Goal: Information Seeking & Learning: Learn about a topic

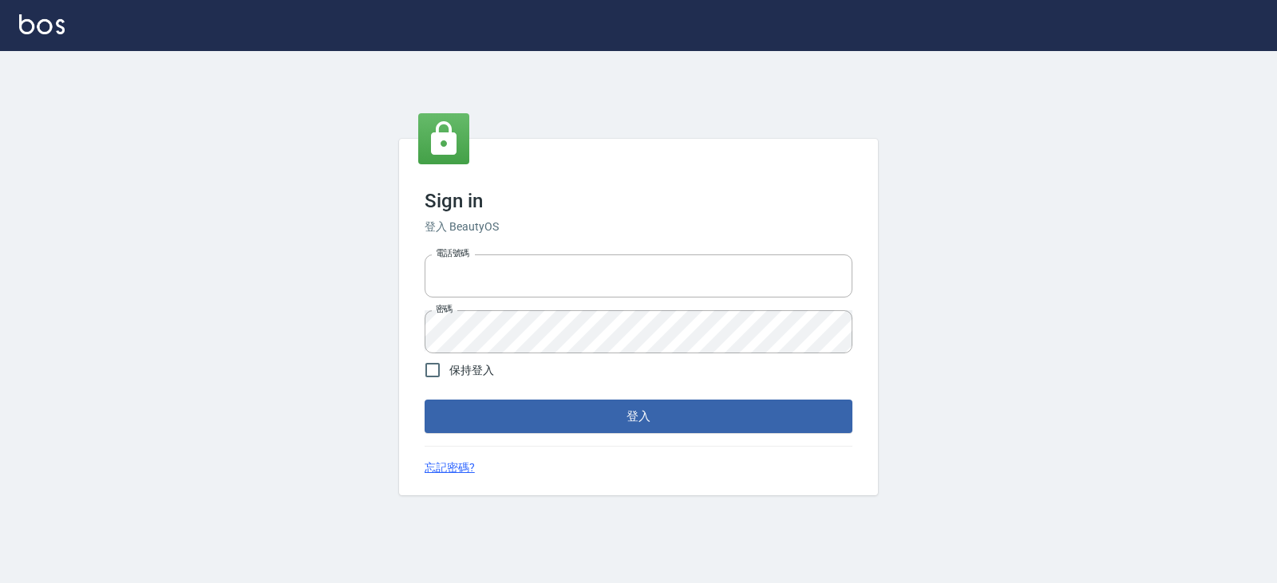
type input "0936888819"
click at [525, 413] on button "登入" at bounding box center [638, 417] width 428 height 34
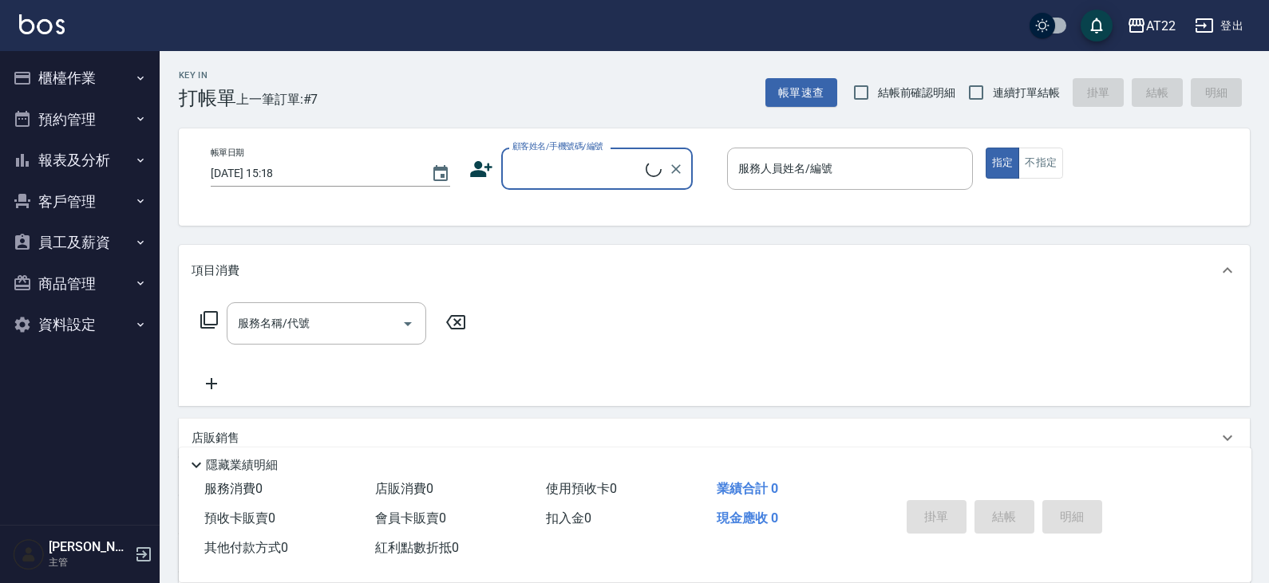
click at [109, 146] on button "報表及分析" at bounding box center [79, 160] width 147 height 41
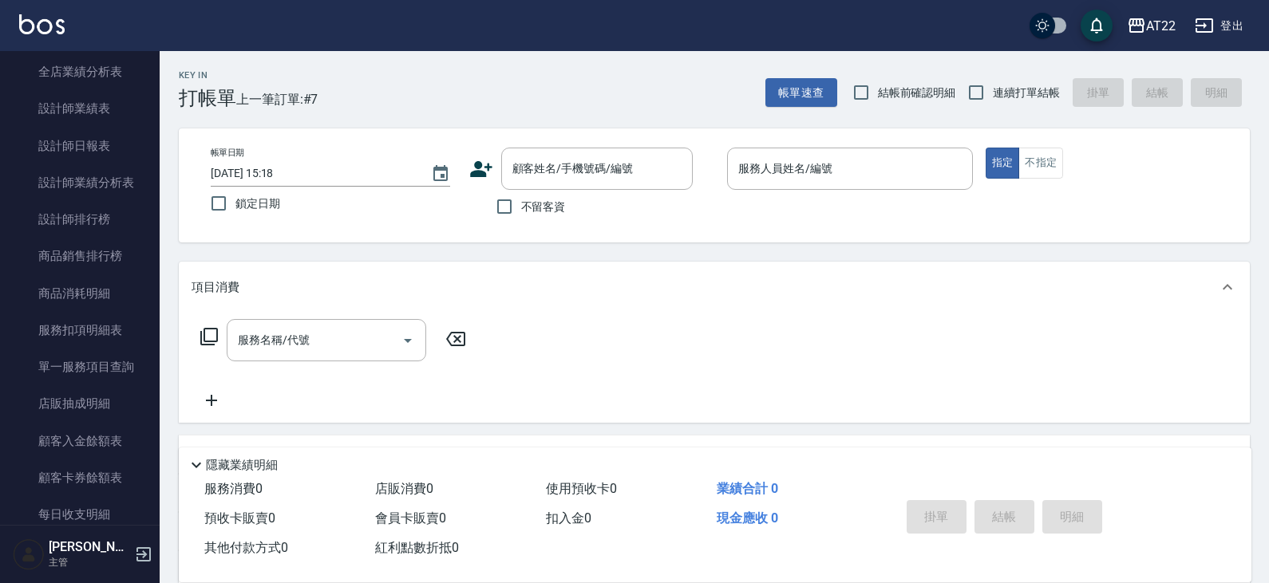
scroll to position [412, 0]
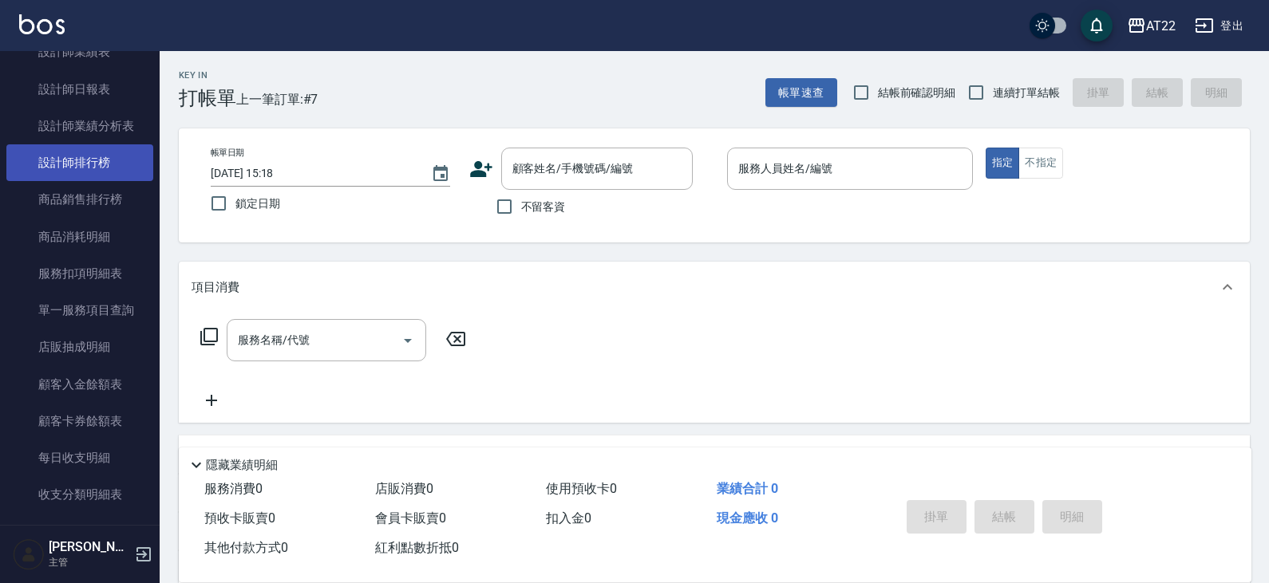
click at [110, 164] on link "設計師排行榜" at bounding box center [79, 162] width 147 height 37
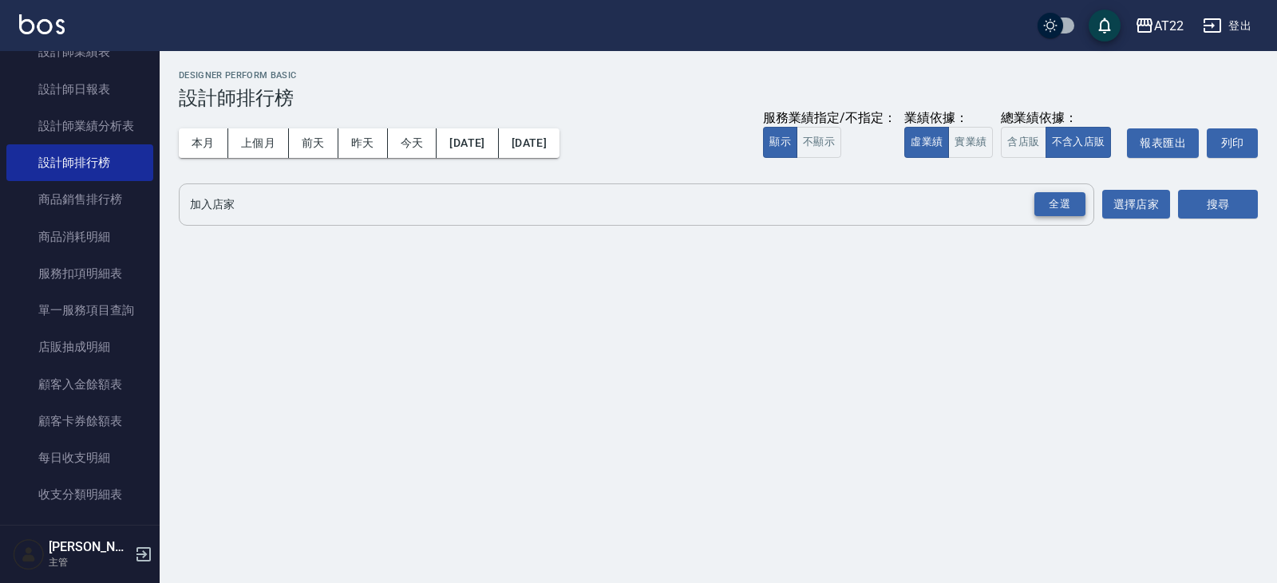
click at [1060, 201] on div "全選" at bounding box center [1059, 204] width 51 height 25
click at [1222, 198] on button "搜尋" at bounding box center [1218, 206] width 80 height 30
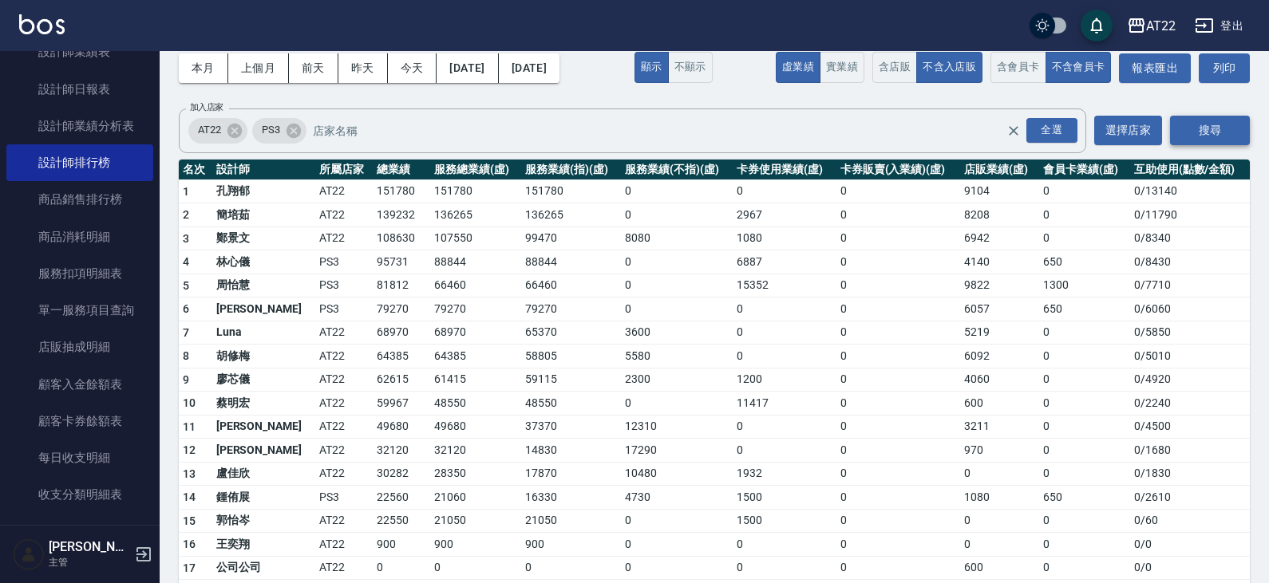
scroll to position [85, 0]
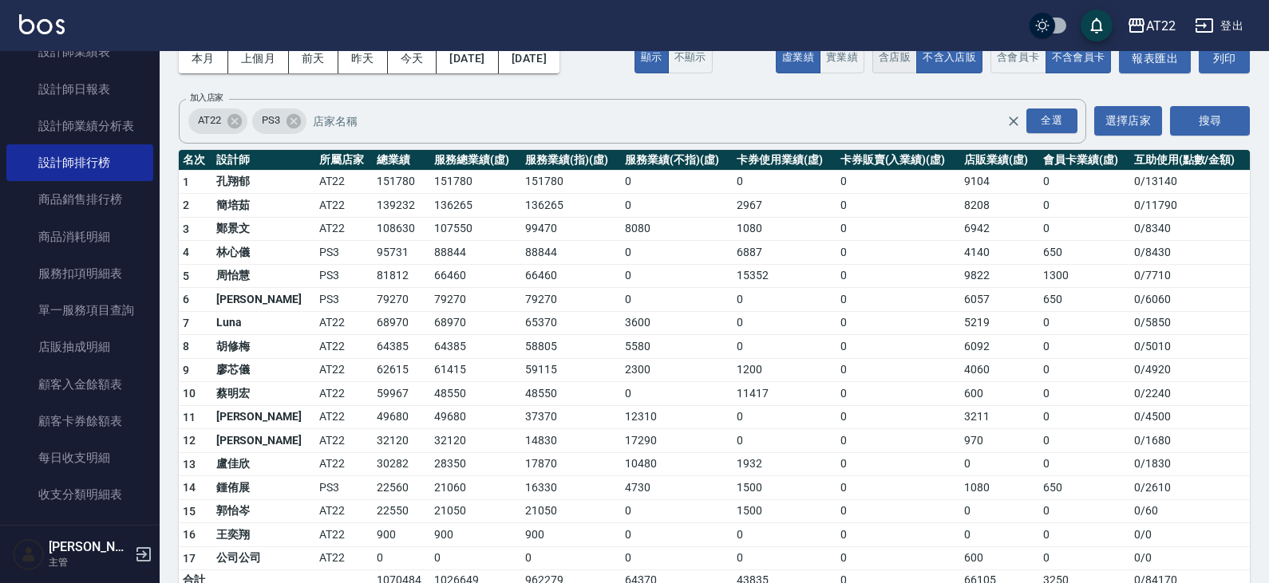
click at [903, 51] on button "含店販" at bounding box center [894, 57] width 45 height 31
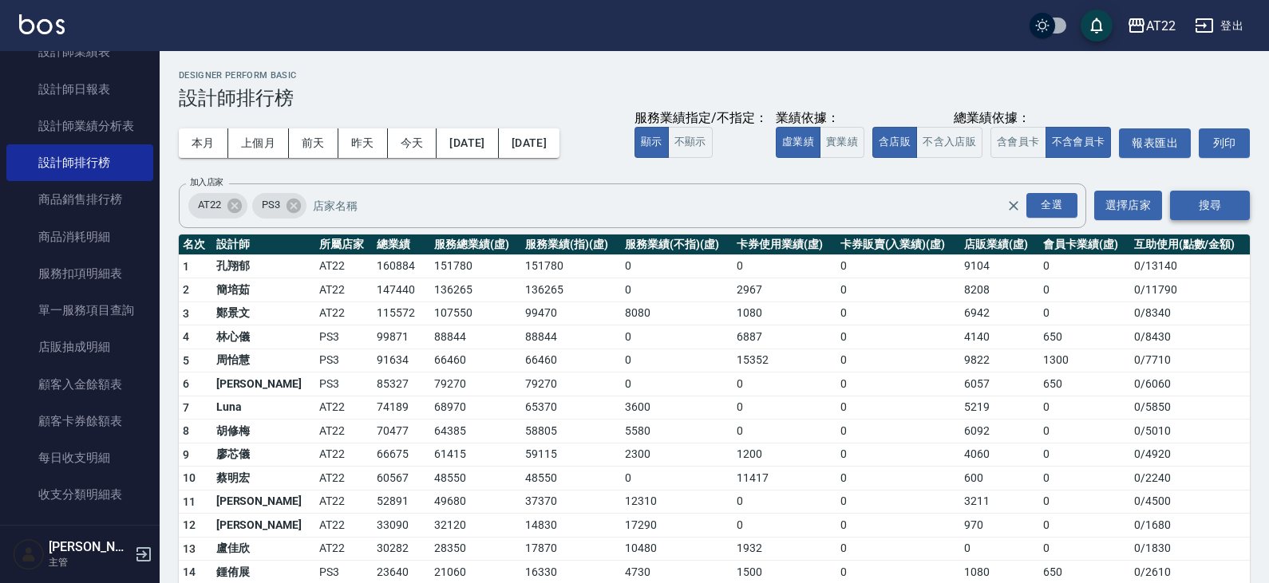
click at [1231, 195] on button "搜尋" at bounding box center [1210, 206] width 80 height 30
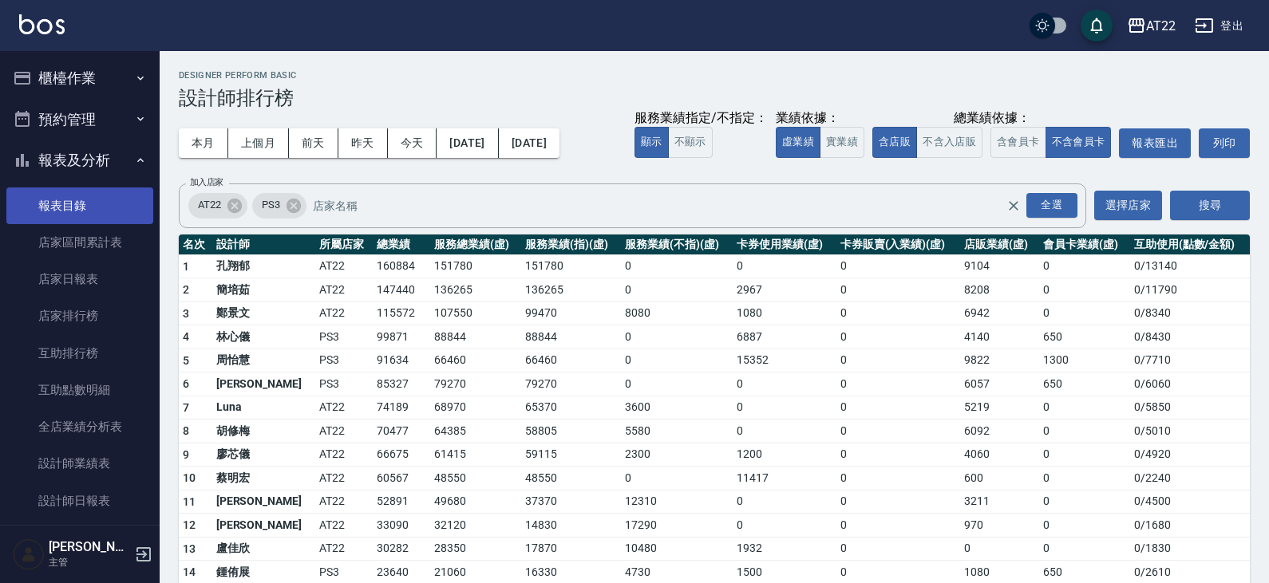
click at [40, 187] on link "報表目錄" at bounding box center [79, 205] width 147 height 37
